Goal: Transaction & Acquisition: Purchase product/service

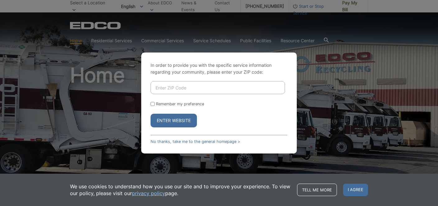
click at [185, 93] on input "Enter ZIP Code" at bounding box center [218, 87] width 135 height 13
type input "92028"
click at [170, 102] on label "Remember my preference" at bounding box center [180, 104] width 48 height 5
click at [155, 102] on input "Remember my preference" at bounding box center [153, 104] width 4 height 4
checkbox input "true"
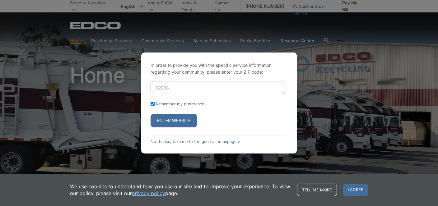
click at [170, 119] on button "Enter Website" at bounding box center [174, 121] width 46 height 14
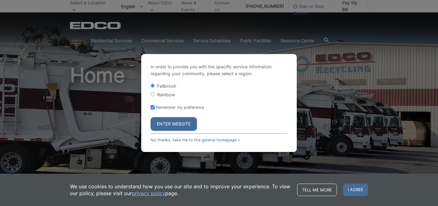
click at [170, 124] on button "Enter Website" at bounding box center [174, 124] width 46 height 14
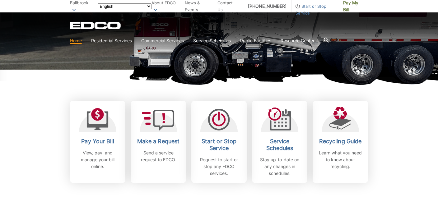
scroll to position [156, 0]
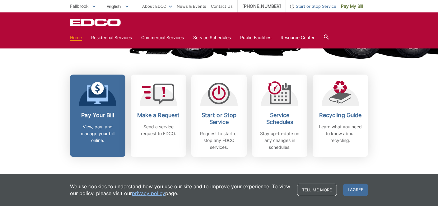
click at [95, 122] on div "Pay Your Bill View, pay, and manage your bill online." at bounding box center [98, 128] width 46 height 32
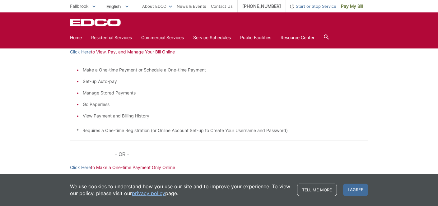
scroll to position [81, 0]
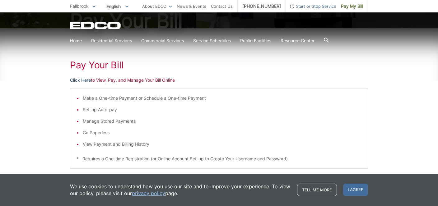
click at [81, 78] on link "Click Here" at bounding box center [80, 80] width 21 height 7
